Goal: Information Seeking & Learning: Understand process/instructions

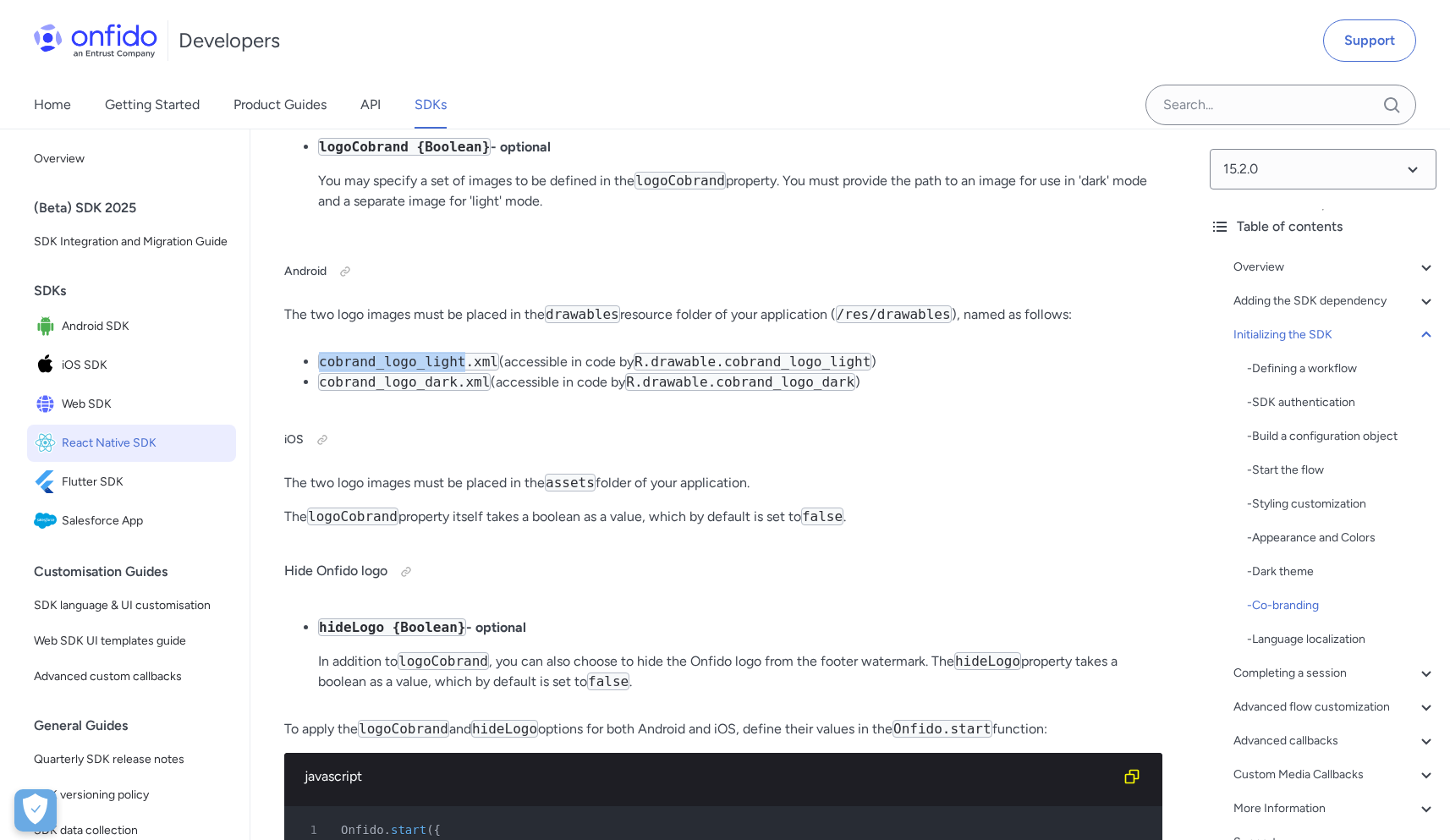
drag, startPoint x: 330, startPoint y: 534, endPoint x: 466, endPoint y: 530, distance: 136.1
click at [466, 371] on code "cobrand_logo_light.xml" at bounding box center [408, 361] width 181 height 18
copy code "cobrand_logo_light"
click at [572, 492] on code "assets" at bounding box center [571, 482] width 51 height 18
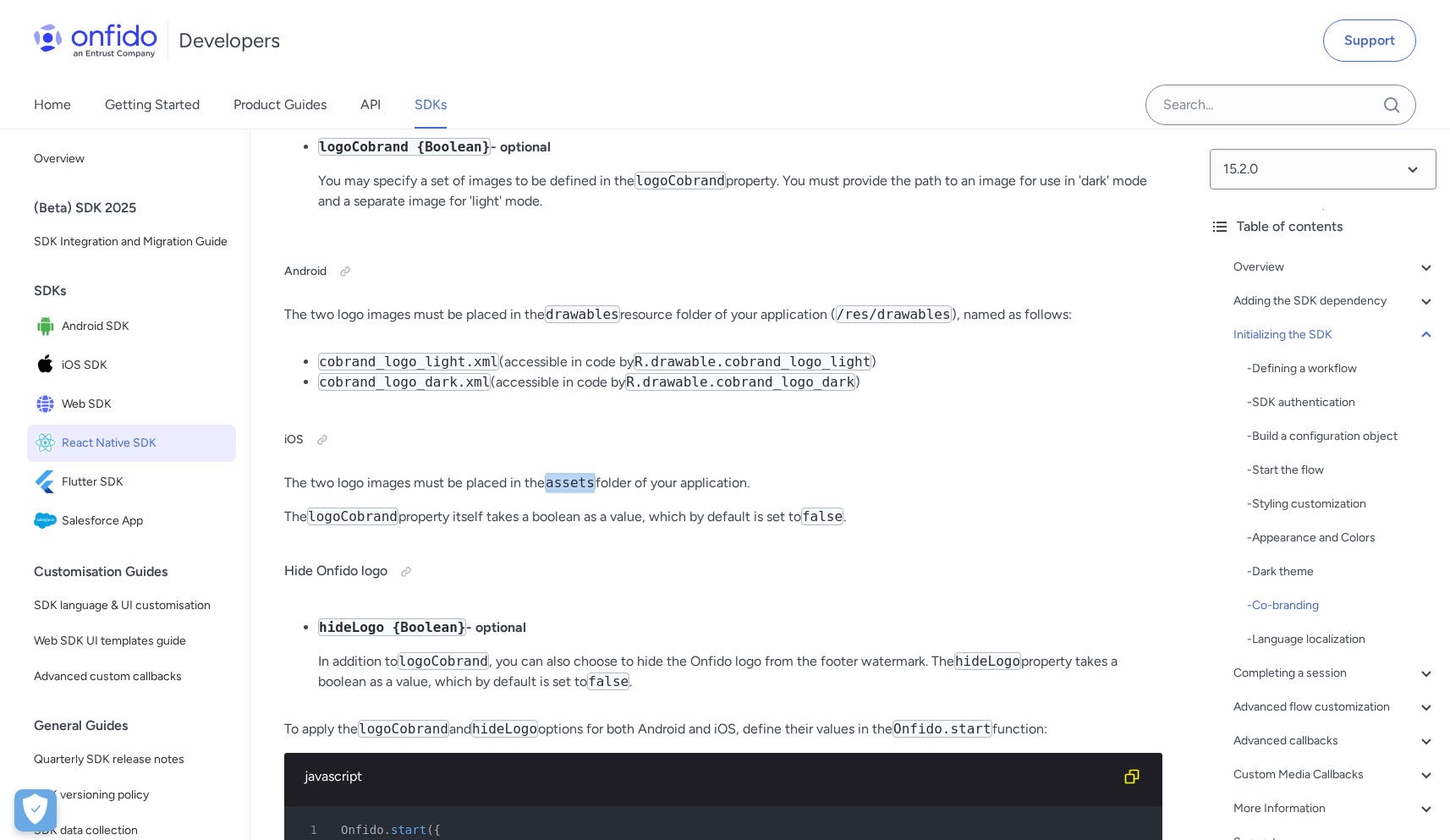
copy code "assets"
click at [358, 371] on code "cobrand_logo_light.xml" at bounding box center [408, 361] width 181 height 18
drag, startPoint x: 328, startPoint y: 534, endPoint x: 461, endPoint y: 532, distance: 133.0
click at [461, 371] on code "cobrand_logo_light.xml" at bounding box center [408, 361] width 181 height 18
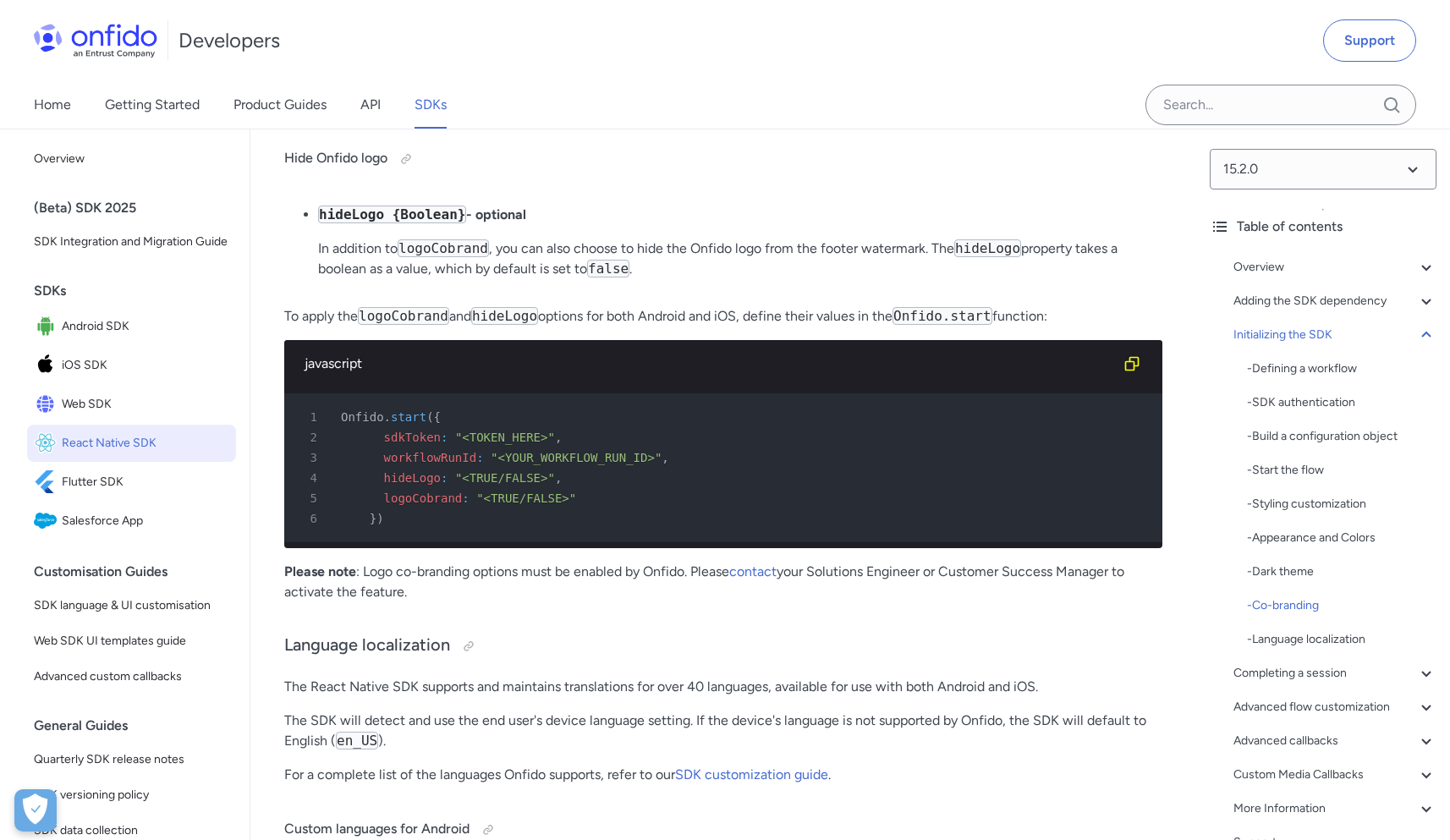
scroll to position [10048, 0]
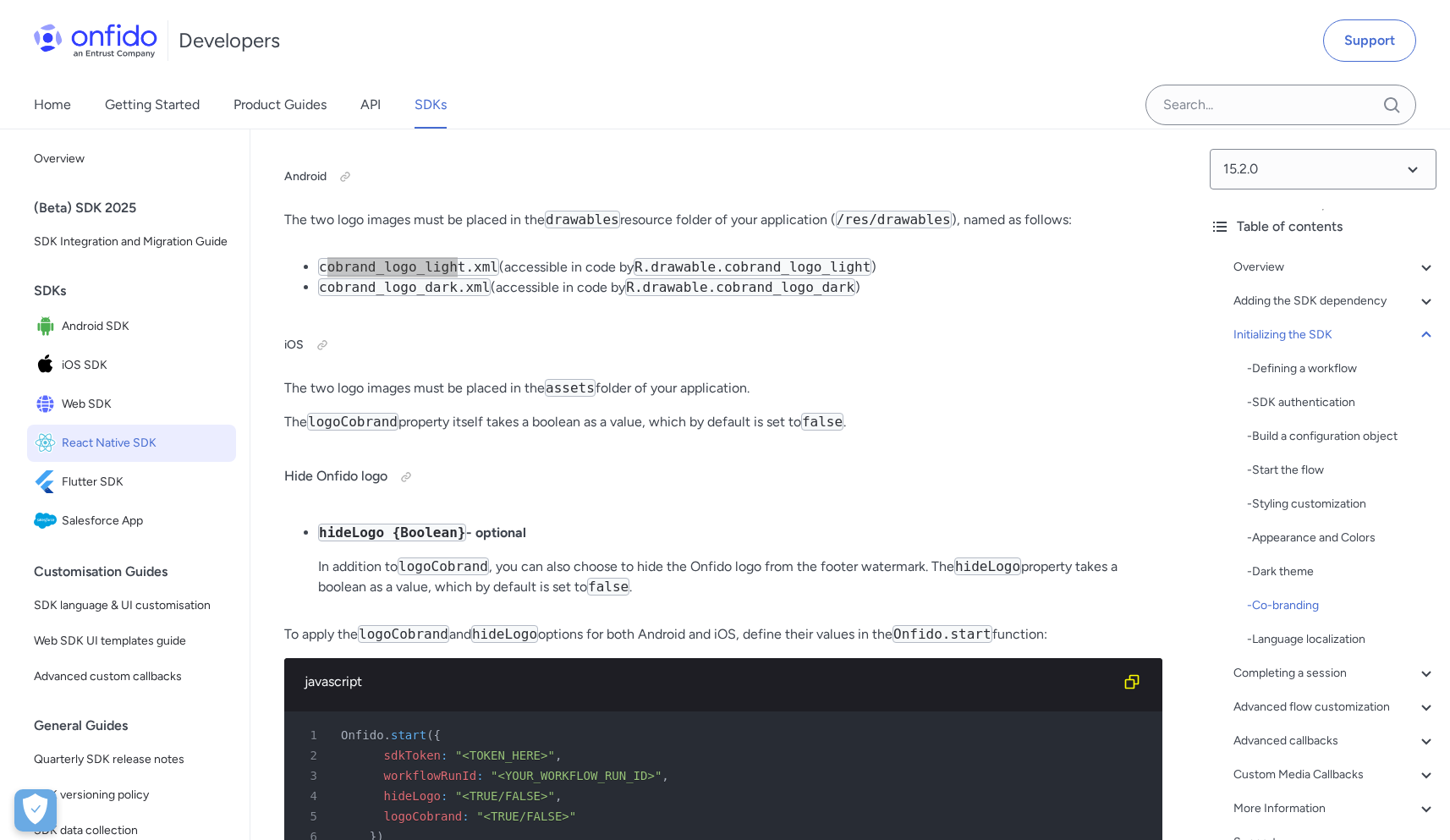
click at [323, 276] on code "cobrand_logo_light.xml" at bounding box center [408, 267] width 181 height 18
drag, startPoint x: 321, startPoint y: 441, endPoint x: 496, endPoint y: 434, distance: 175.1
click at [496, 276] on code "cobrand_logo_light.xml" at bounding box center [408, 267] width 181 height 18
click at [571, 278] on li "cobrand_logo_light.xml (accessible in code by R.drawable.cobrand_logo_light )" at bounding box center [740, 267] width 845 height 21
click at [693, 276] on code "R.drawable.cobrand_logo_light" at bounding box center [752, 267] width 237 height 18
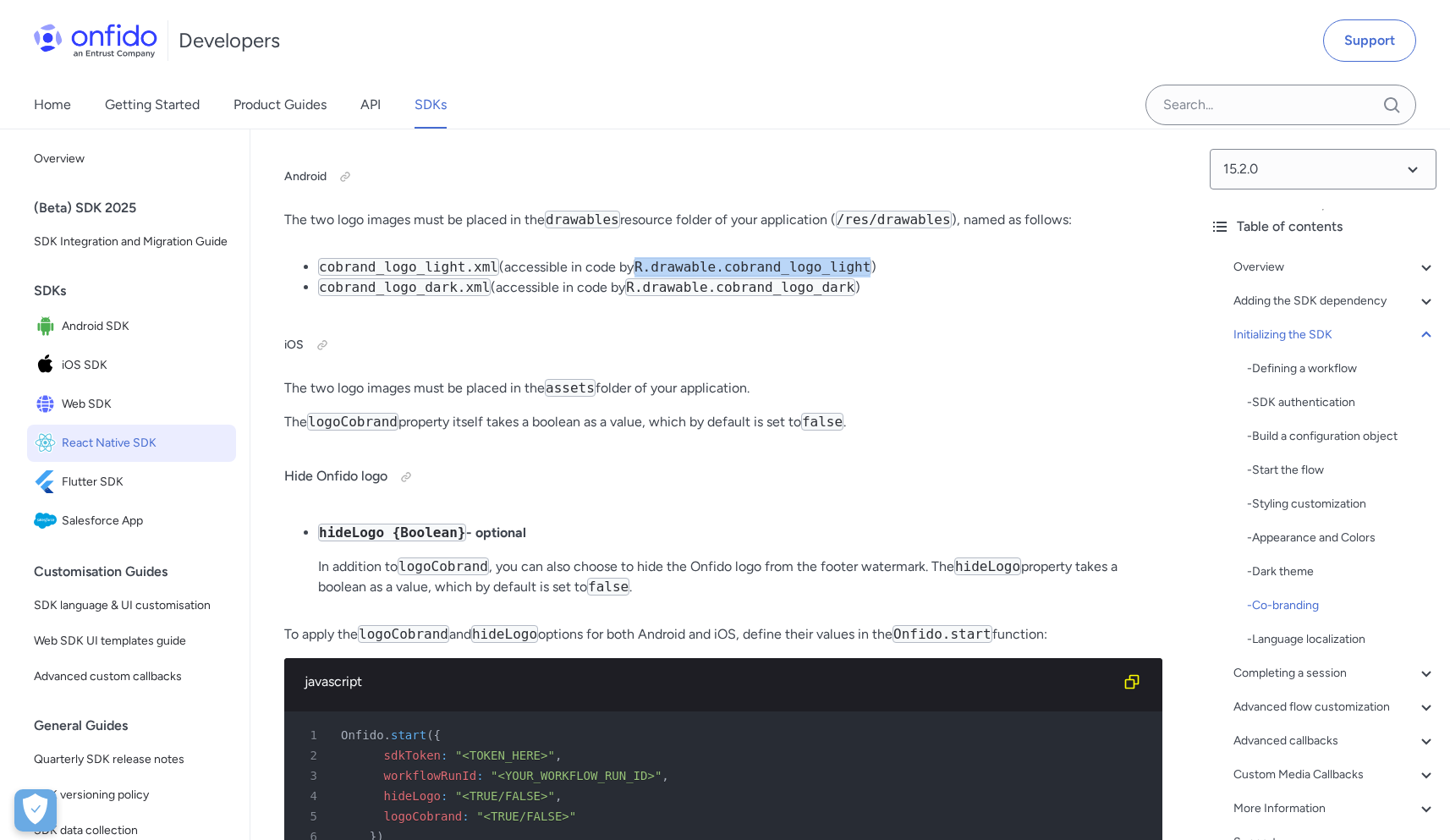
click at [693, 276] on code "R.drawable.cobrand_logo_light" at bounding box center [752, 267] width 237 height 18
click at [642, 276] on code "R.drawable.cobrand_logo_light" at bounding box center [752, 267] width 237 height 18
drag, startPoint x: 644, startPoint y: 435, endPoint x: 874, endPoint y: 436, distance: 230.0
click at [871, 276] on code "R.drawable.cobrand_logo_light" at bounding box center [752, 267] width 237 height 18
click at [815, 276] on code "R.drawable.cobrand_logo_light" at bounding box center [752, 267] width 237 height 18
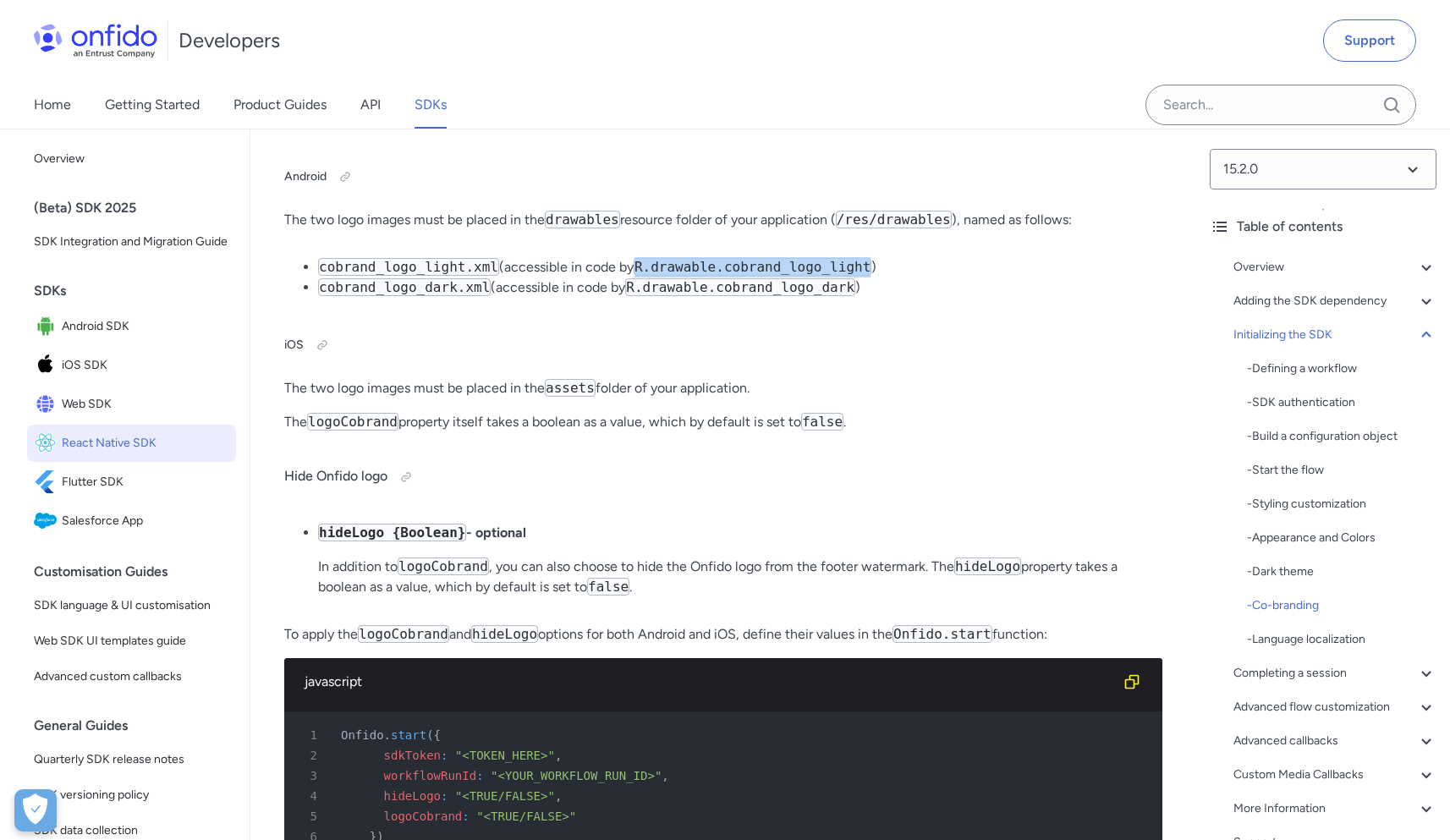
click at [815, 276] on code "R.drawable.cobrand_logo_light" at bounding box center [752, 267] width 237 height 18
